Goal: Communication & Community: Answer question/provide support

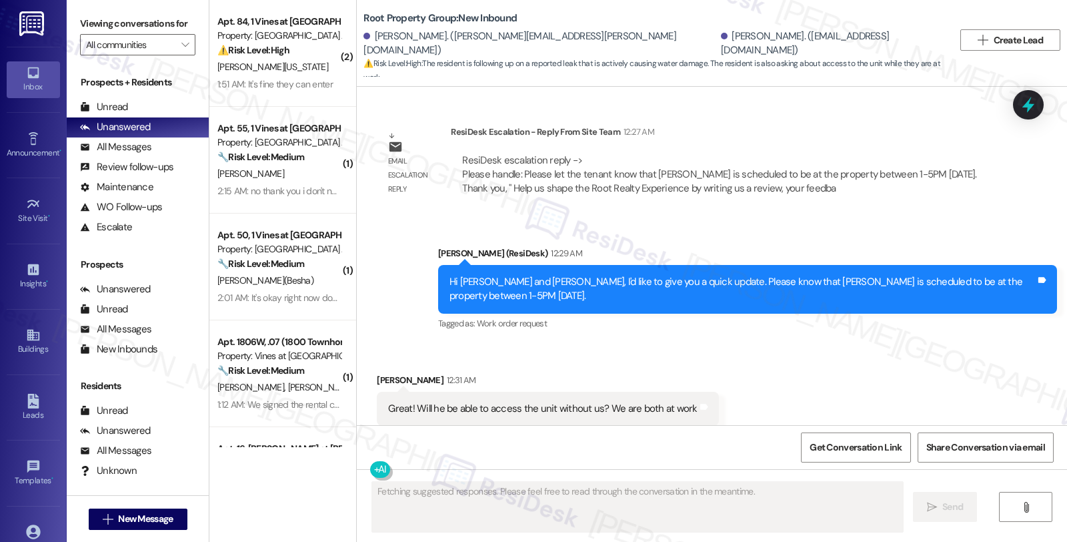
scroll to position [3240, 0]
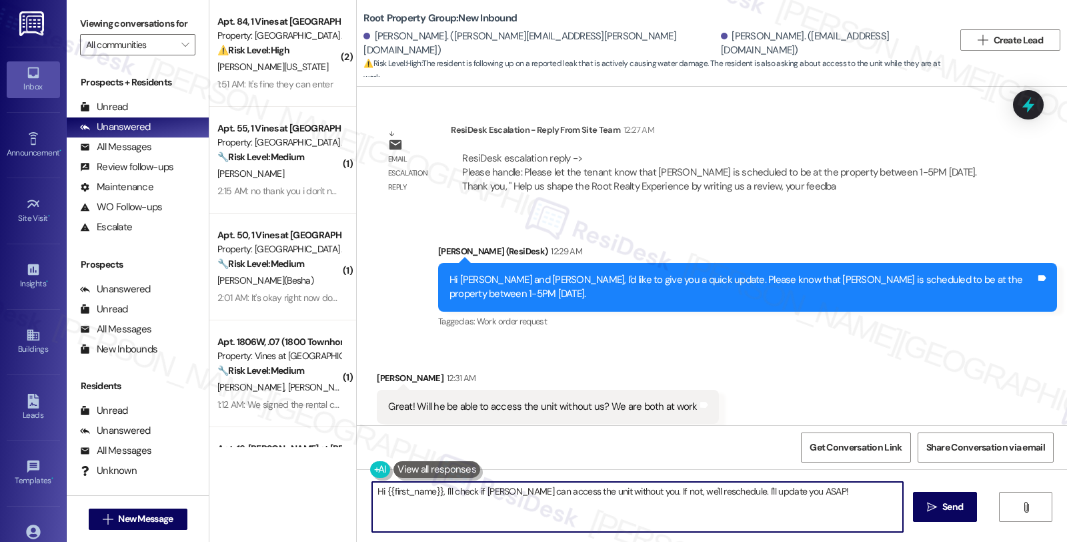
drag, startPoint x: 368, startPoint y: 484, endPoint x: 867, endPoint y: 488, distance: 499.0
click at [867, 488] on textarea "Hi {{first_name}}, I'll check if [PERSON_NAME] can access the unit without you.…" at bounding box center [637, 507] width 531 height 50
click at [432, 492] on textarea "Hi {{first_name}}, I'll check if [PERSON_NAME] can access the unit without you.…" at bounding box center [637, 507] width 531 height 50
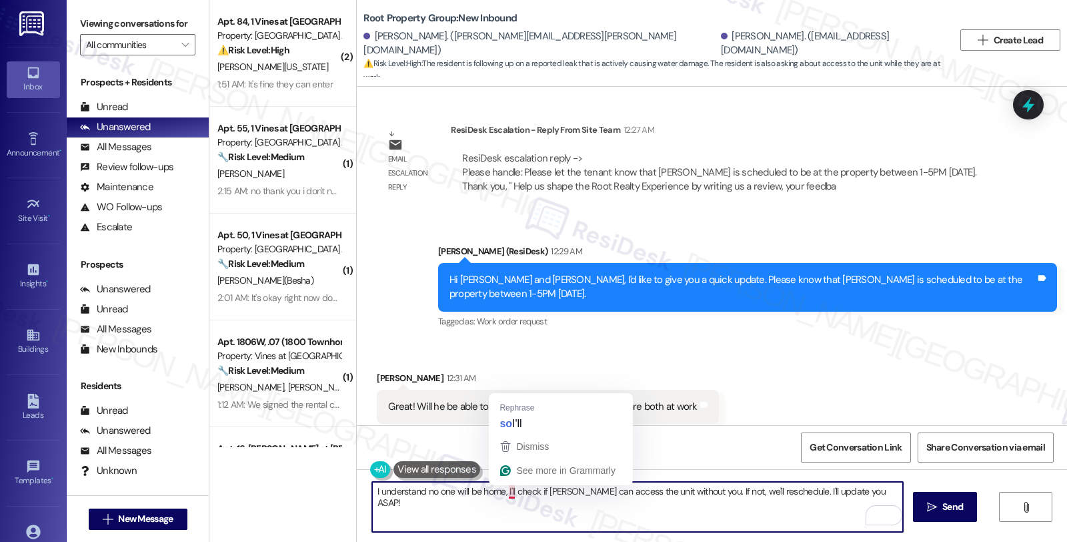
click at [544, 500] on textarea "I understand no one will be home, I'll check if Julian can access the unit with…" at bounding box center [637, 507] width 531 height 50
click at [498, 490] on textarea "I understand no one will be home, I'll check if Julian can access the unit with…" at bounding box center [637, 507] width 531 height 50
drag, startPoint x: 642, startPoint y: 490, endPoint x: 989, endPoint y: 490, distance: 346.9
click at [989, 490] on div "I understand no one will be home. I'll check if Julian can access the unit with…" at bounding box center [712, 519] width 711 height 100
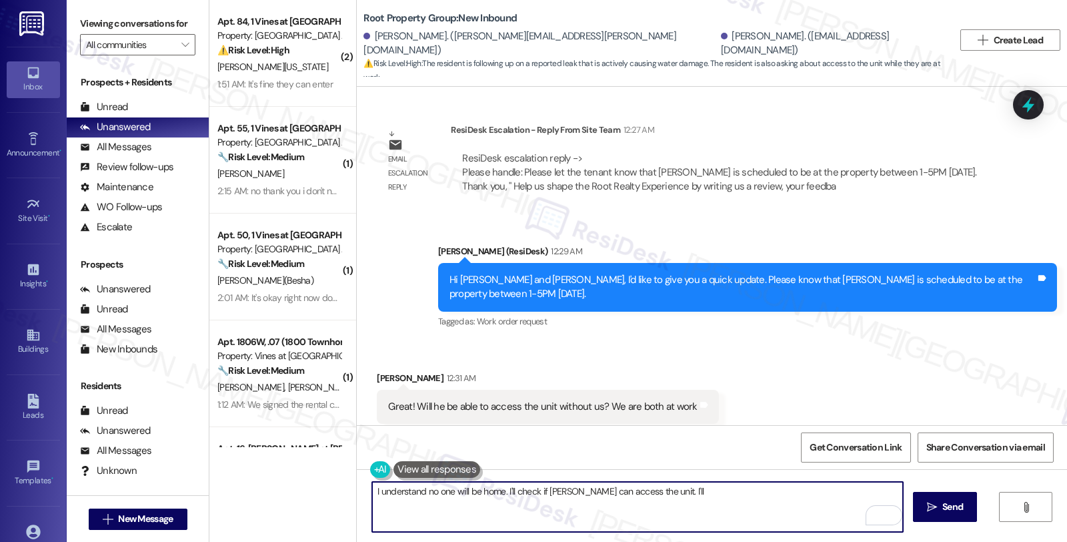
click at [500, 490] on textarea "I understand no one will be home. I'll check if Julian can access the unit. I'll" at bounding box center [637, 507] width 531 height 50
click at [706, 497] on textarea "I understand no one will be home. Let me check if Julian can access the unit. I…" at bounding box center [637, 507] width 531 height 50
drag, startPoint x: 797, startPoint y: 490, endPoint x: 849, endPoint y: 490, distance: 51.4
click at [849, 490] on textarea "I understand no one will be home. Let me check if Julian can access the unit an…" at bounding box center [637, 507] width 531 height 50
click at [875, 488] on textarea "I understand no one will be home. Let me check if Julian can access the unit an…" at bounding box center [637, 507] width 531 height 50
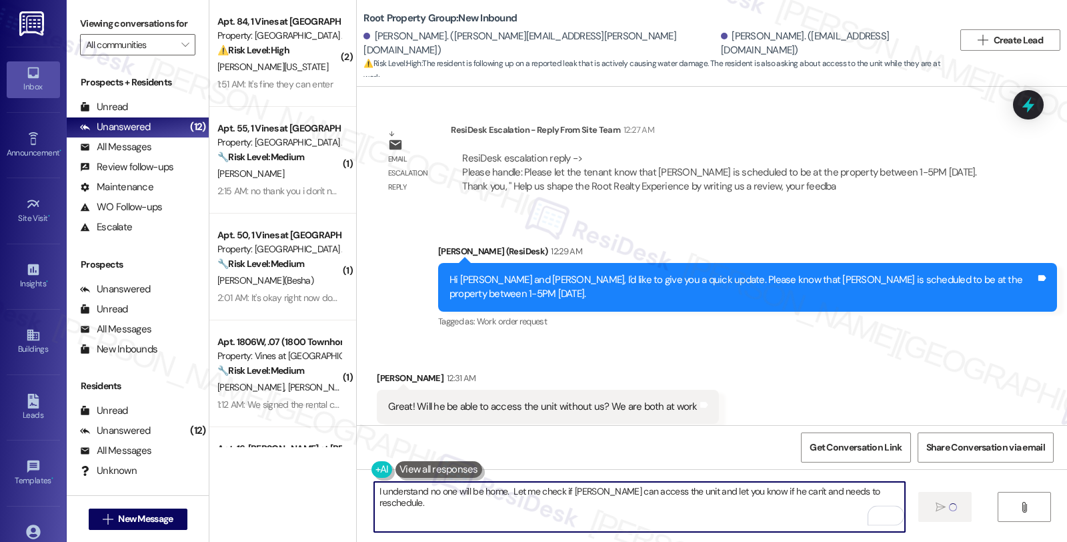
type textarea "I understand no one will be home. Let me check if Julian can access the unit an…"
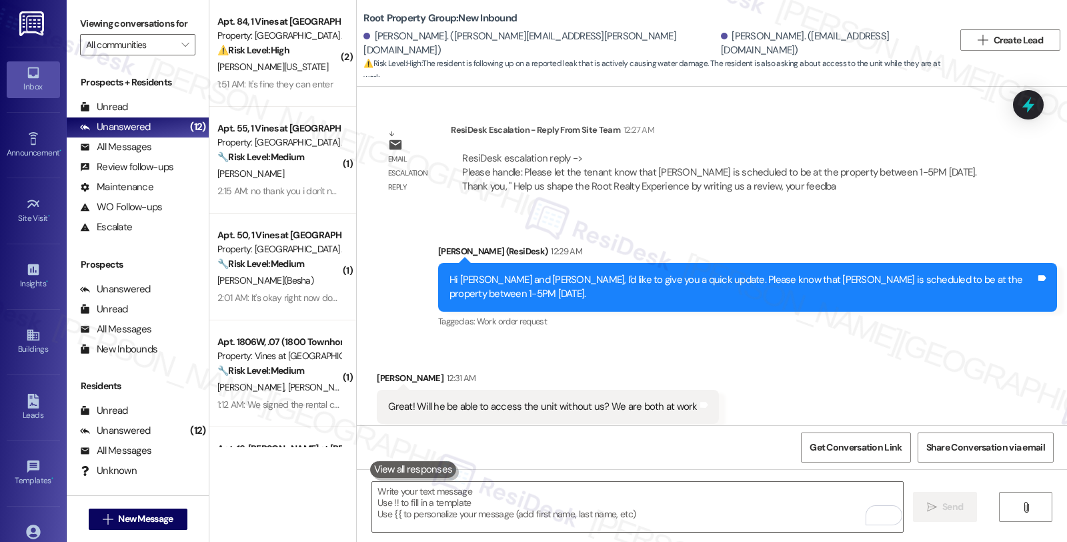
click at [895, 360] on div "Received via SMS Michael Stemmler 12:31 AM Great! Will he be able to access the…" at bounding box center [712, 397] width 711 height 113
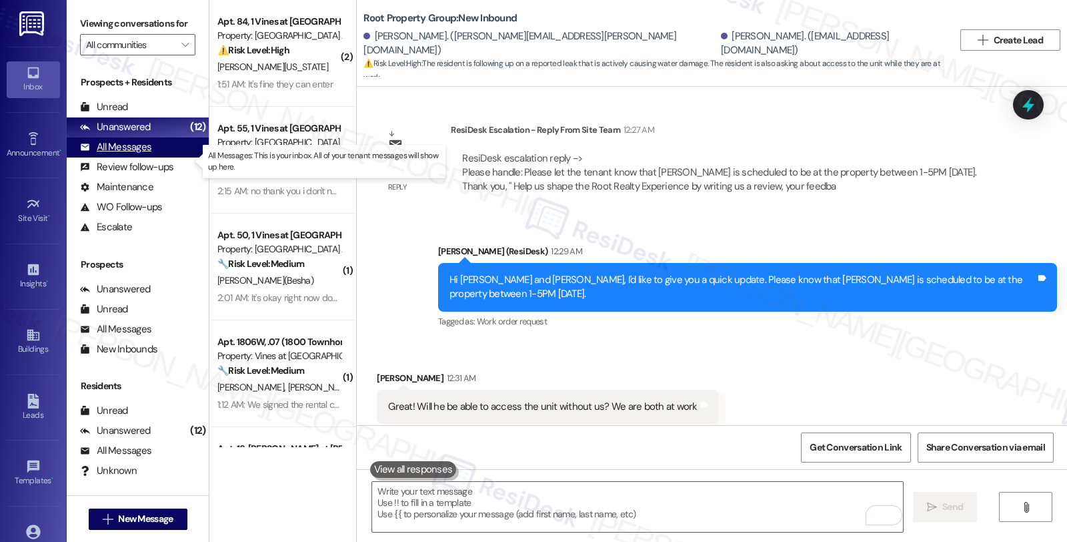
click at [145, 154] on div "All Messages" at bounding box center [115, 147] width 71 height 14
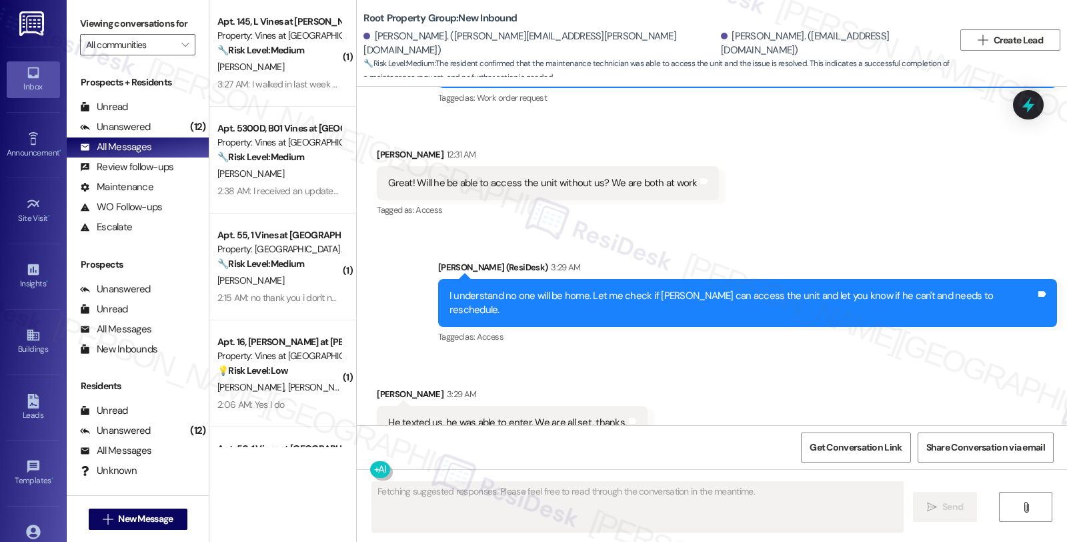
scroll to position [3466, 0]
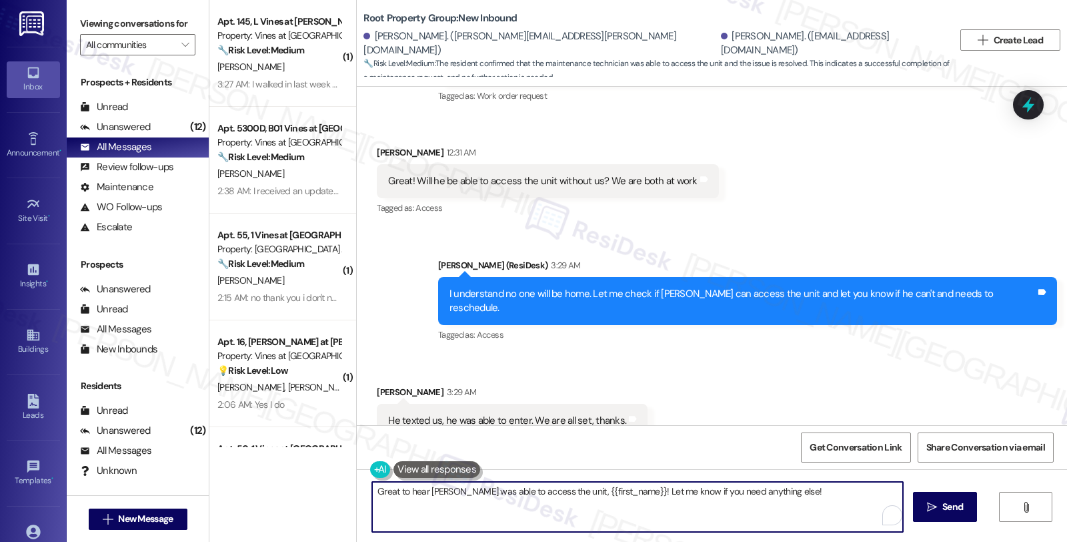
click at [456, 510] on textarea "Great to hear Julian was able to access the unit, {{first_name}}! Let me know i…" at bounding box center [637, 507] width 531 height 50
click at [452, 494] on textarea "Awesome, thanks for he update!" at bounding box center [637, 507] width 531 height 50
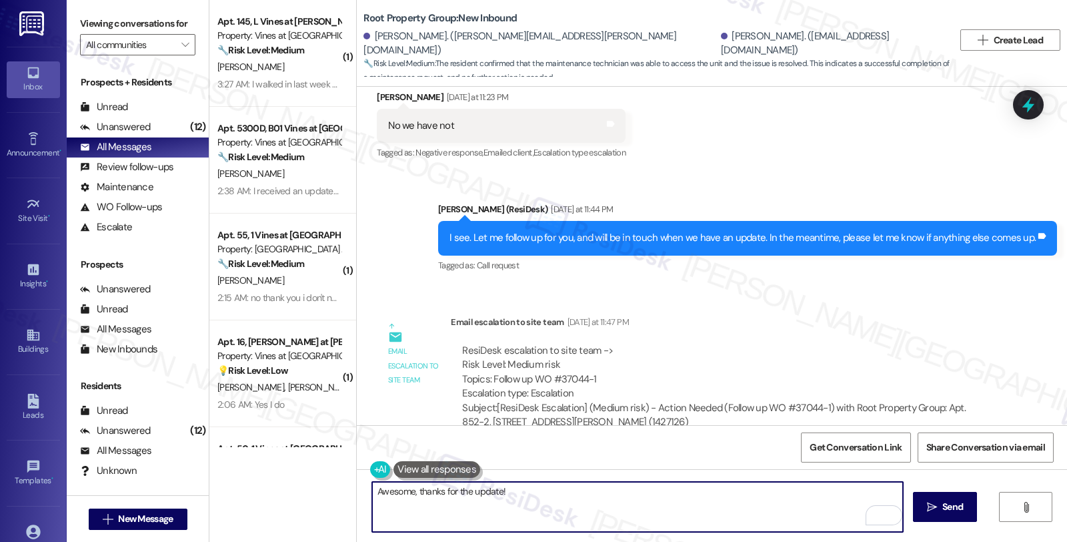
scroll to position [3170, 0]
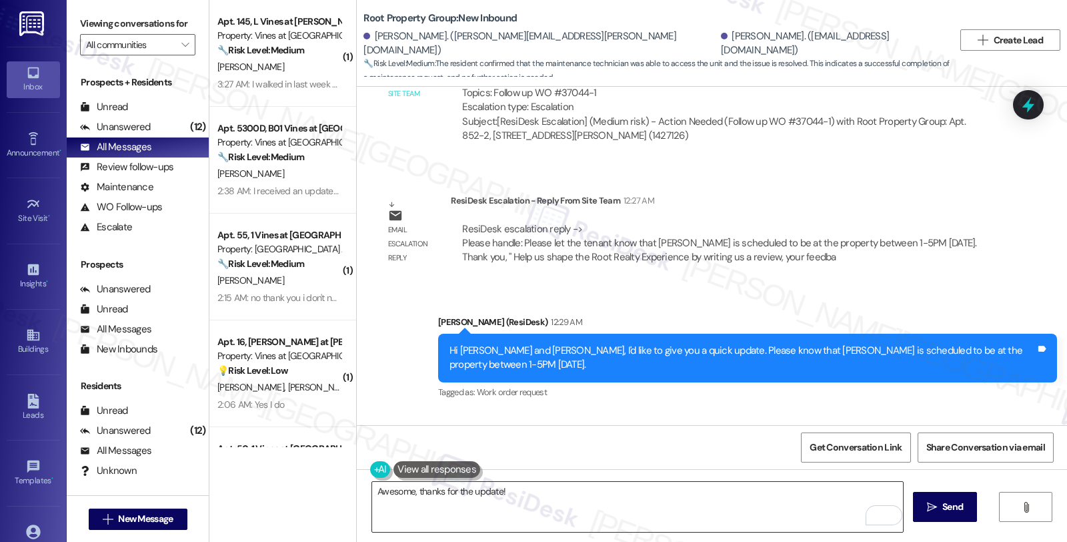
click at [560, 495] on textarea "Awesome, thanks for the update!" at bounding box center [637, 507] width 531 height 50
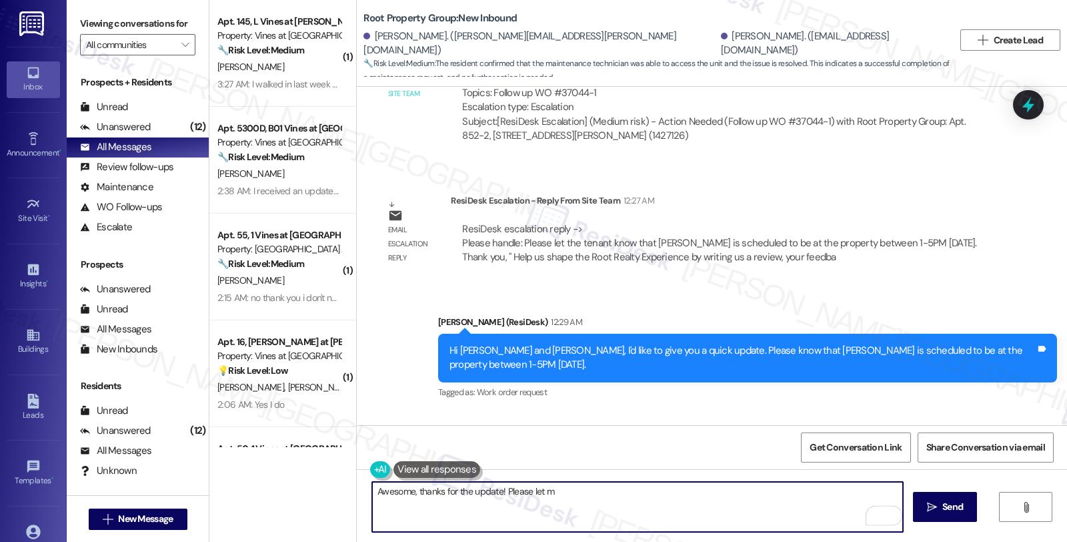
click at [499, 488] on textarea "Awesome, thanks for the update! Please let m" at bounding box center [637, 507] width 531 height 50
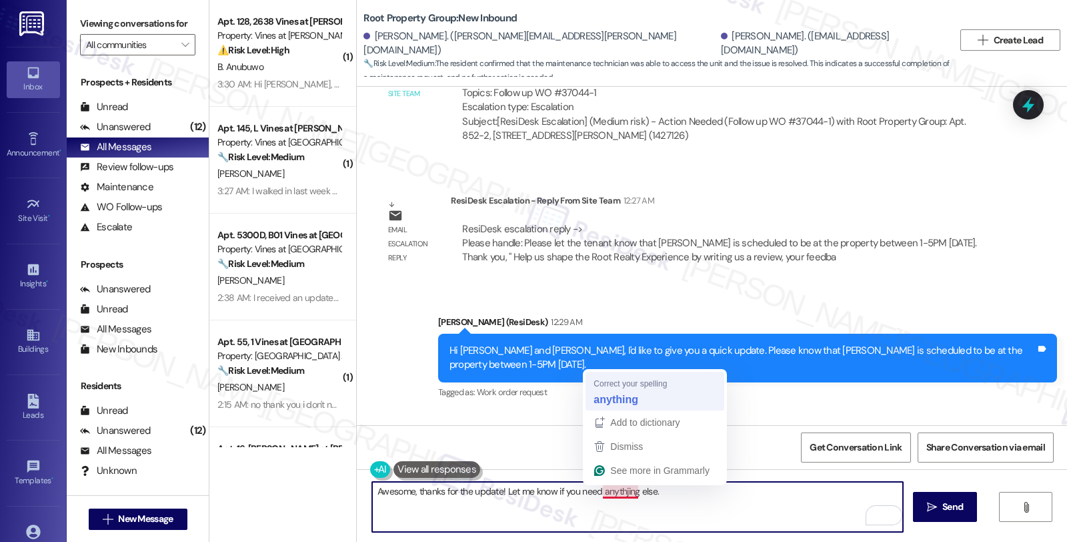
type textarea "Awesome, thanks for the update! Let me know if you need anything else."
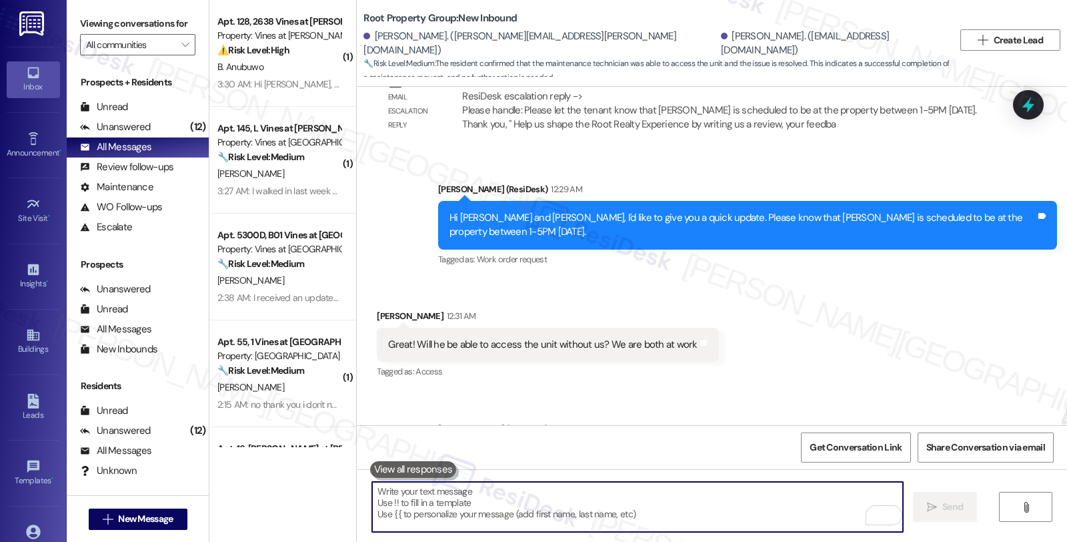
scroll to position [3466, 0]
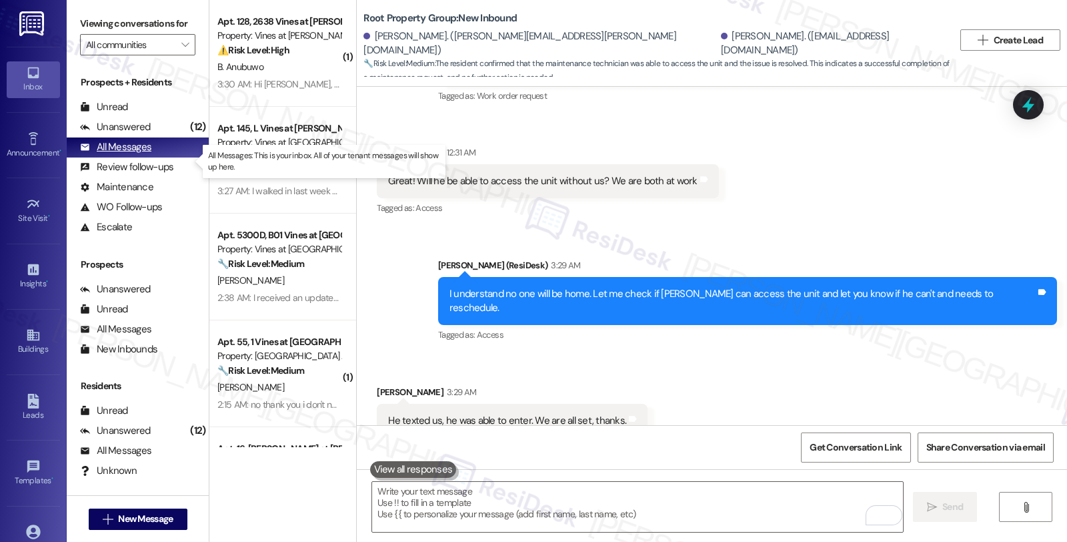
click at [165, 151] on div "All Messages (undefined)" at bounding box center [138, 147] width 142 height 20
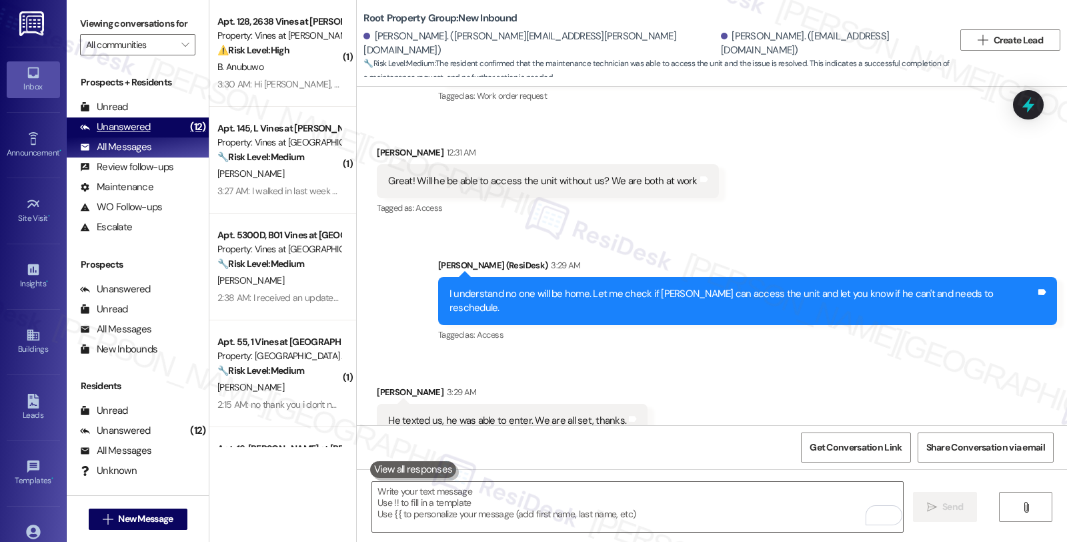
click at [163, 137] on div "Unanswered (12)" at bounding box center [138, 127] width 142 height 20
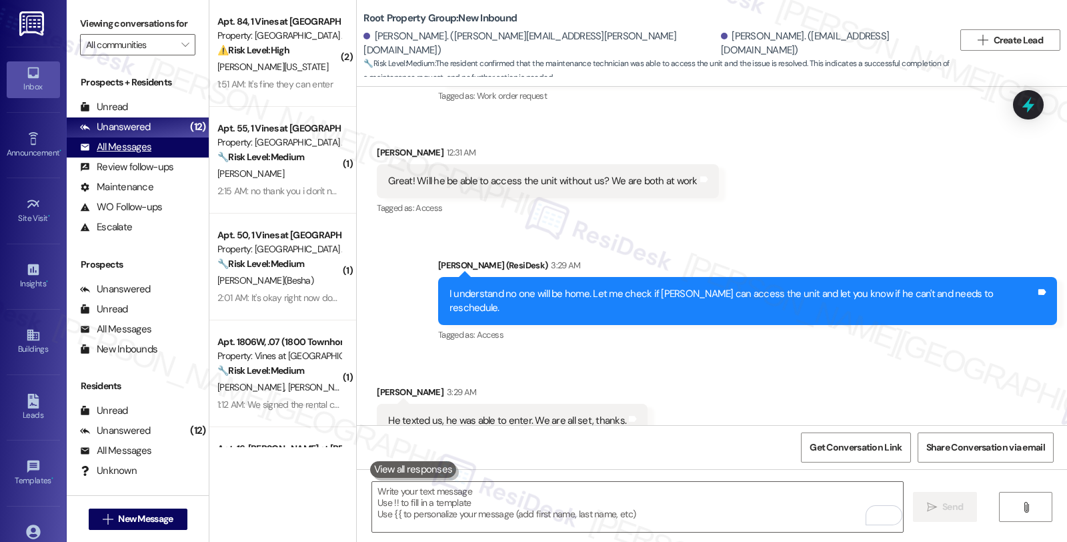
click at [145, 154] on div "All Messages" at bounding box center [115, 147] width 71 height 14
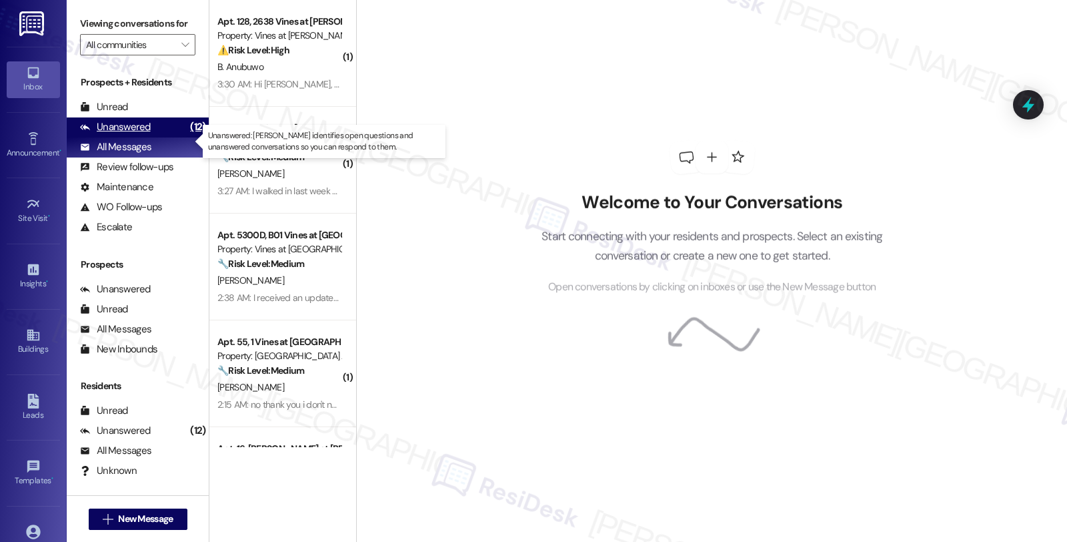
click at [151, 137] on div "Unanswered (12)" at bounding box center [138, 127] width 142 height 20
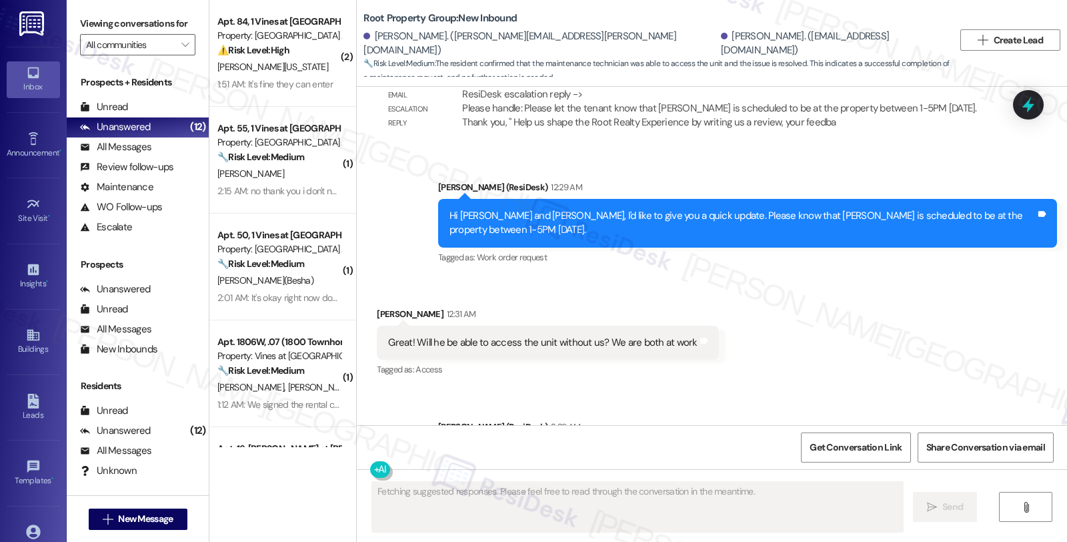
scroll to position [3578, 0]
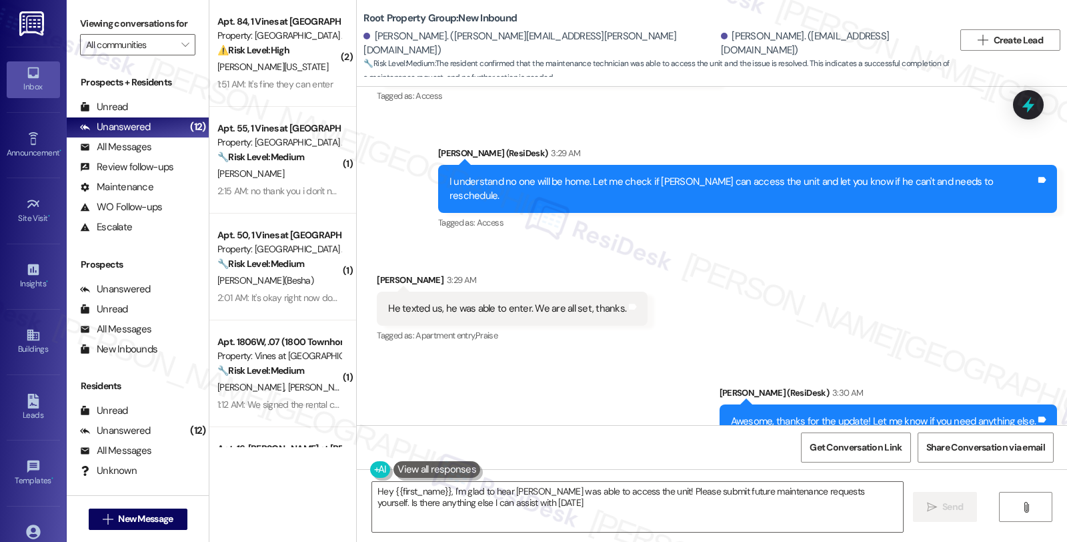
type textarea "Hey {{first_name}}, I'm glad to hear Julian was able to access the unit! Please…"
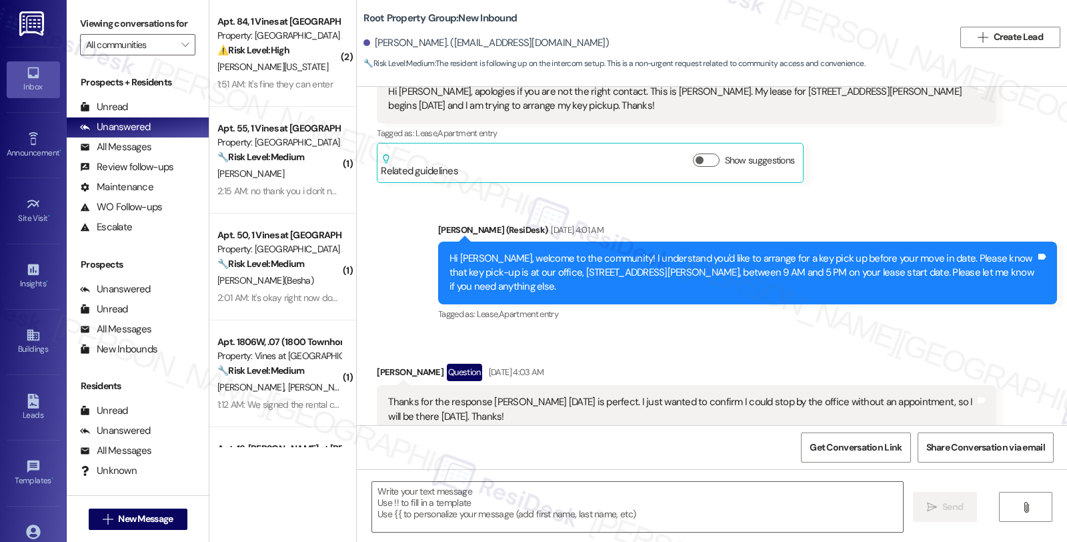
scroll to position [696, 0]
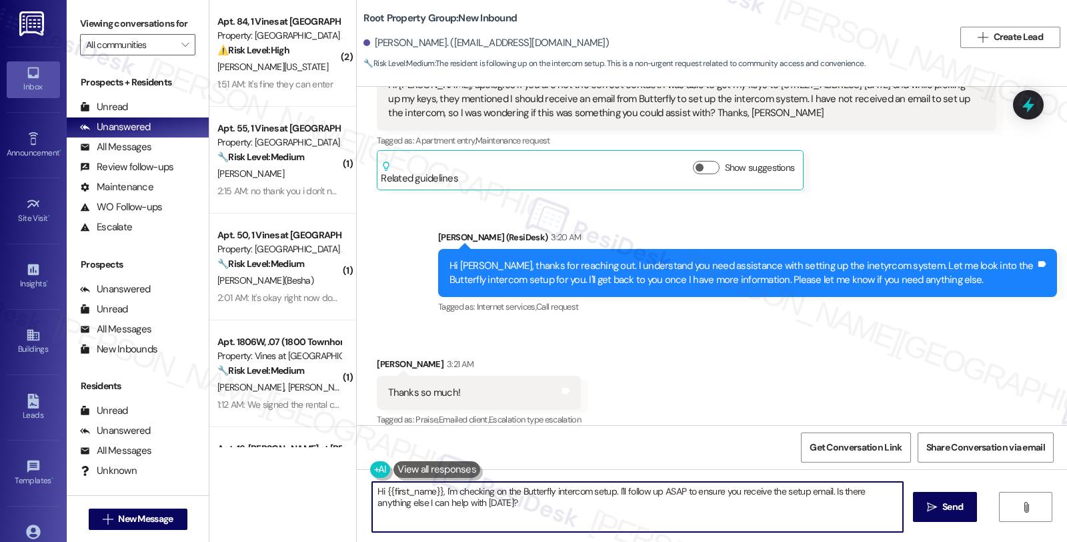
click at [372, 492] on textarea "Hi {{first_name}}, I'm checking on the Butterfly intercom setup. I'll follow up…" at bounding box center [637, 507] width 531 height 50
paste textarea "Please let the resident know that we will follow up on her intercom setup with …"
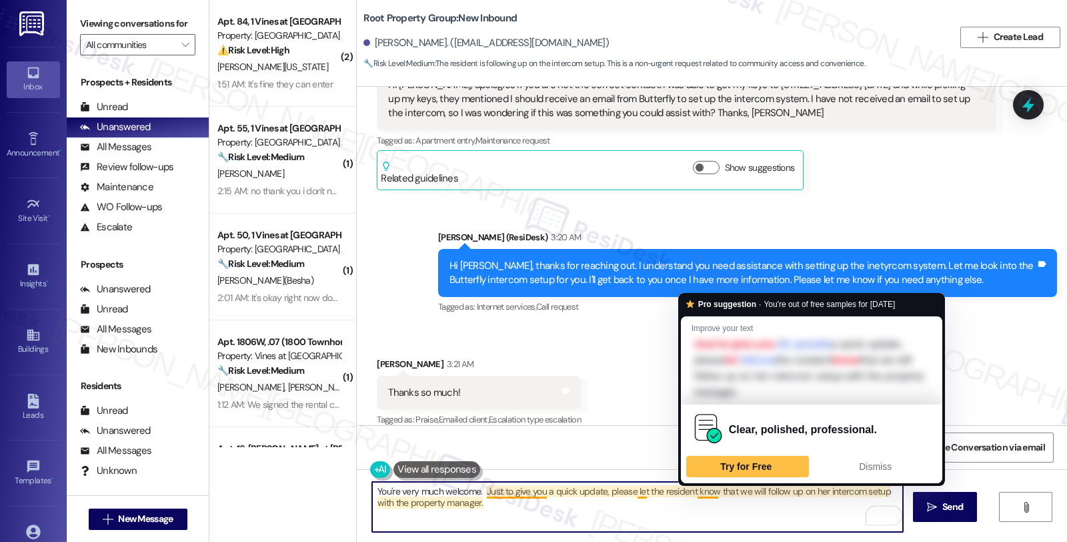
click at [688, 492] on textarea "You're very much welcome. Just to give you a quick update, please let the resid…" at bounding box center [637, 507] width 531 height 50
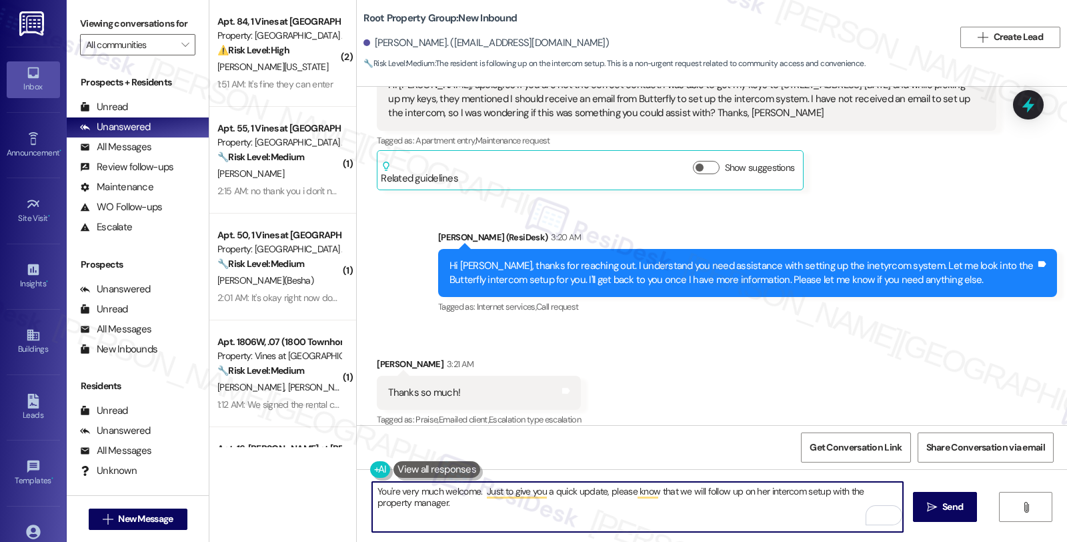
click at [749, 490] on textarea "You're very much welcome. Just to give you a quick update, please know that we …" at bounding box center [637, 507] width 531 height 50
click at [504, 510] on textarea "You're very much welcome. Just to give you a quick update, please know that we …" at bounding box center [637, 507] width 531 height 50
click at [440, 502] on textarea "You're very much welcome. Just to give you a quick update, please know that we …" at bounding box center [637, 507] width 531 height 50
type textarea "You're very much welcome. Just to give you a quick update, please know that we …"
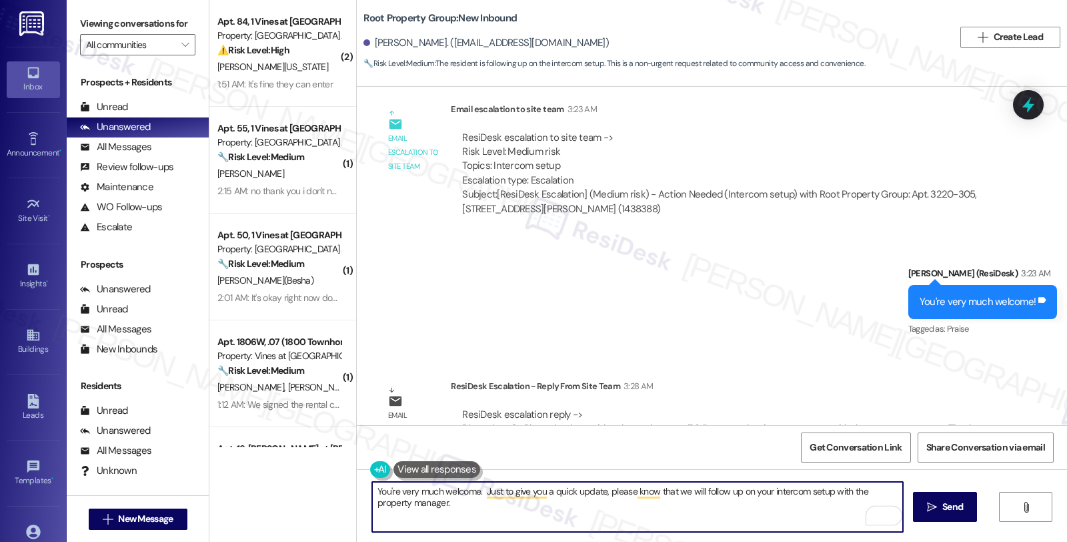
scroll to position [1095, 0]
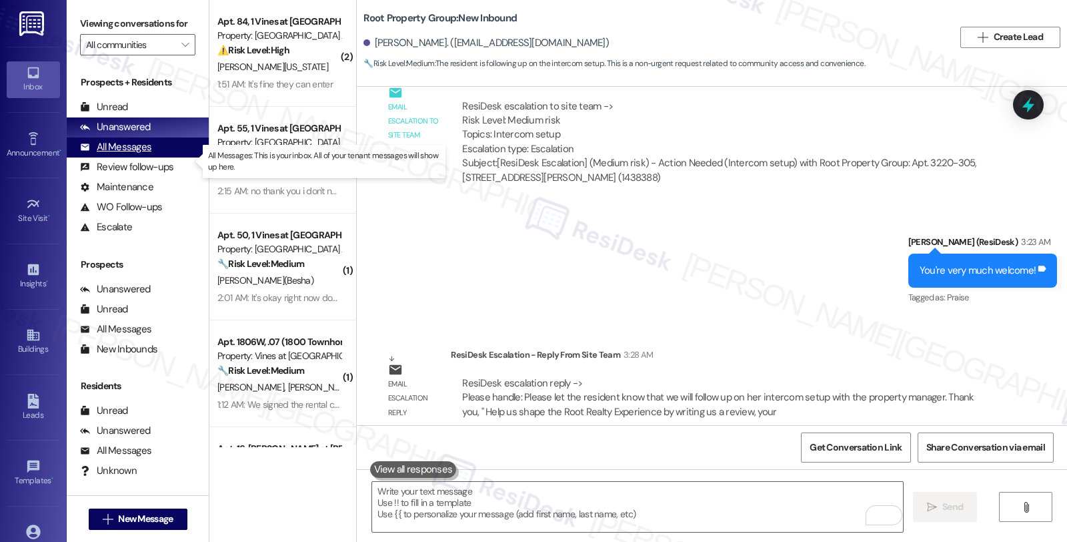
click at [154, 157] on div "All Messages (undefined)" at bounding box center [138, 147] width 142 height 20
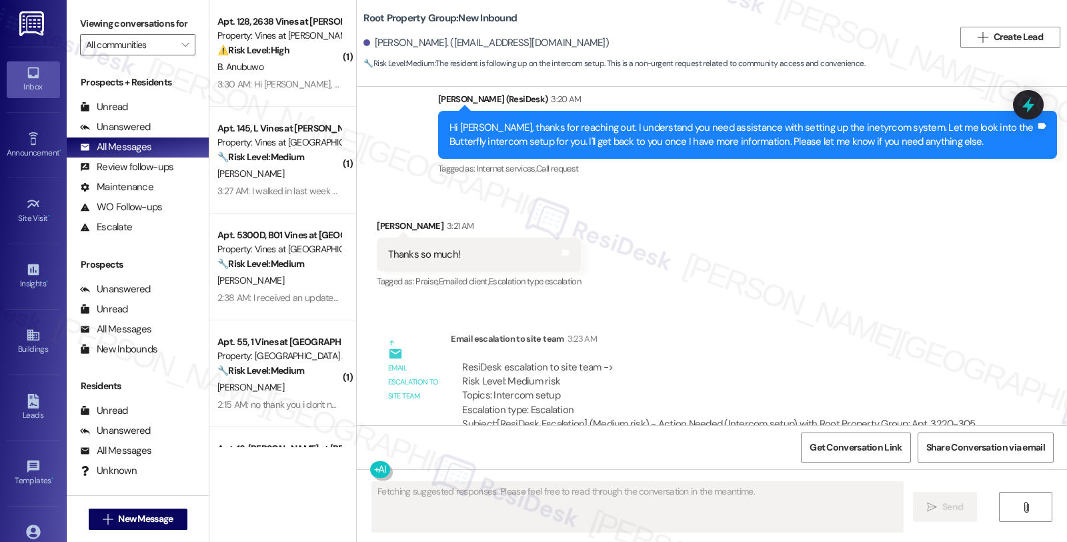
scroll to position [1222, 0]
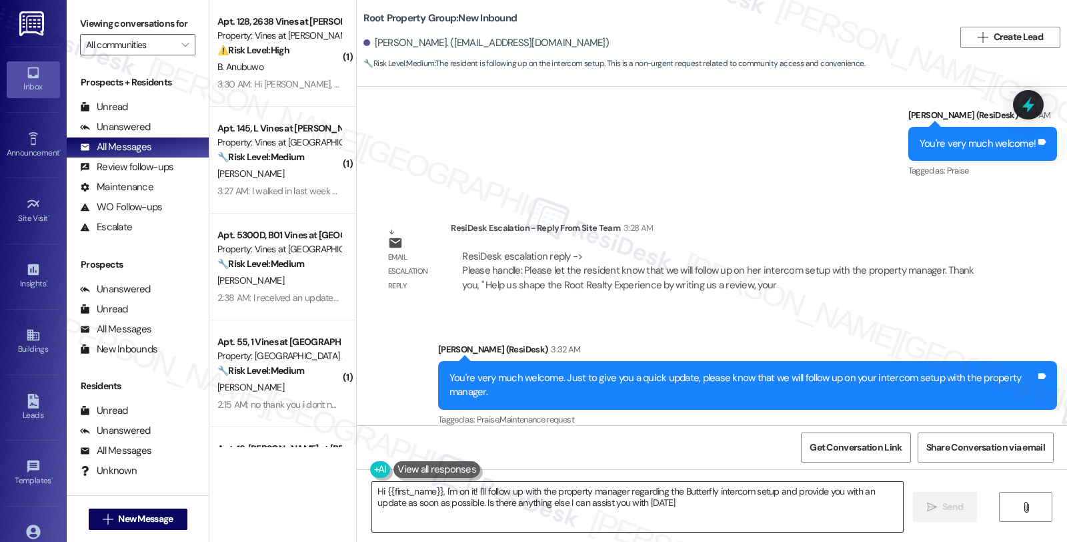
type textarea "Hi {{first_name}}, I'm on it! I'll follow up with the property manager regardin…"
